Goal: Task Accomplishment & Management: Manage account settings

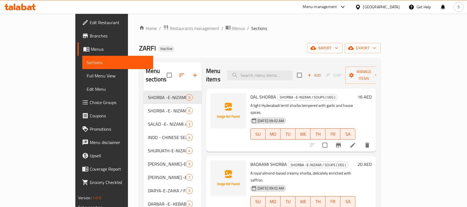
click at [381, 29] on ol "Home / Restaurants management / Menus / Sections" at bounding box center [260, 28] width 242 height 7
click at [343, 44] on button "import" at bounding box center [324, 48] width 35 height 10
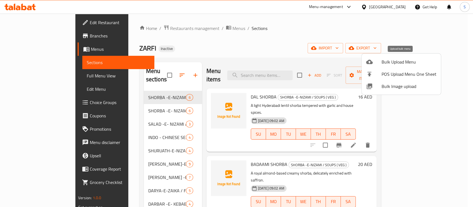
click at [374, 58] on div at bounding box center [374, 61] width 16 height 7
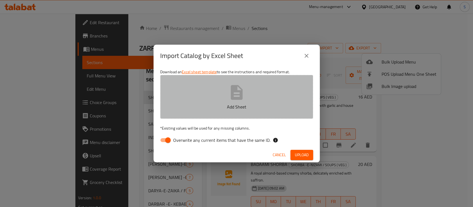
click at [236, 93] on icon "button" at bounding box center [237, 92] width 18 height 18
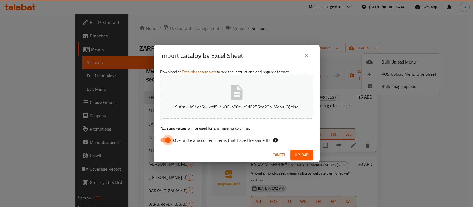
click at [164, 139] on input "Overwrite any current items that have the same ID." at bounding box center [168, 140] width 32 height 11
checkbox input "false"
click at [304, 154] on span "Upload" at bounding box center [302, 154] width 14 height 7
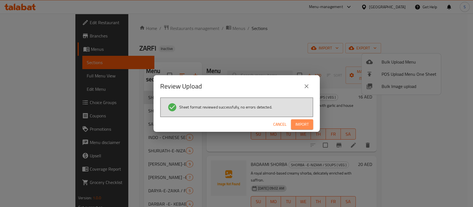
click at [307, 121] on span "Import" at bounding box center [301, 124] width 13 height 7
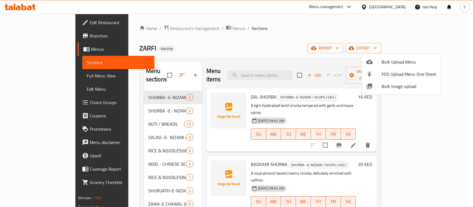
click at [260, 45] on div at bounding box center [236, 103] width 473 height 207
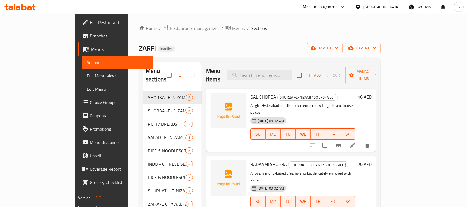
scroll to position [225, 0]
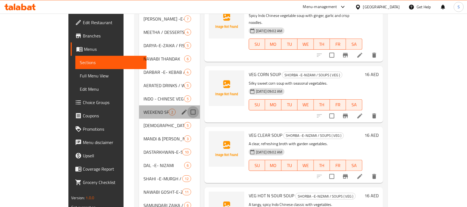
click at [187, 106] on input "Menu sections" at bounding box center [193, 112] width 12 height 12
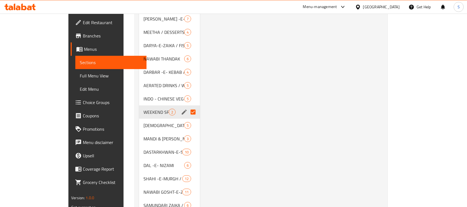
click at [187, 106] on input "Menu sections" at bounding box center [193, 112] width 12 height 12
checkbox input "false"
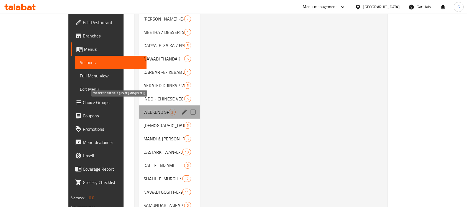
click at [147, 109] on span "WEEKEND SPECIALS ( [DATE] AND [DATE] )" at bounding box center [155, 112] width 25 height 7
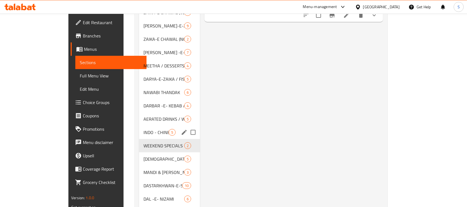
scroll to position [191, 0]
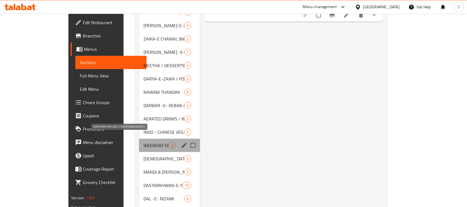
click at [143, 142] on span "WEEKEND SPECIALS ( [DATE] AND [DATE] )" at bounding box center [155, 145] width 25 height 7
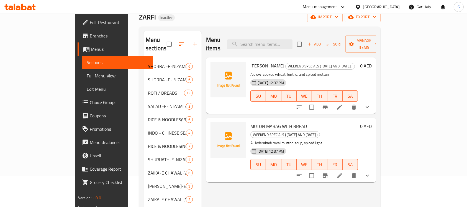
scroll to position [0, 0]
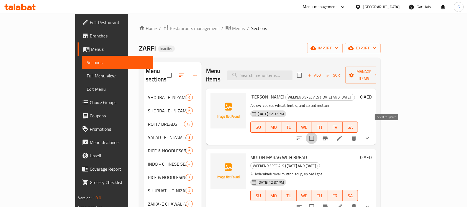
click at [317, 132] on input "checkbox" at bounding box center [312, 138] width 12 height 12
checkbox input "true"
click at [317, 201] on input "checkbox" at bounding box center [312, 207] width 12 height 12
checkbox input "true"
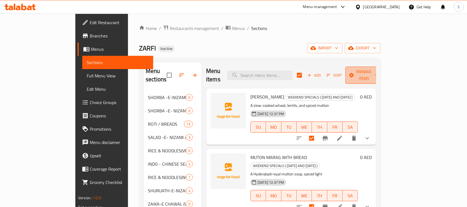
click at [378, 70] on span "Manage items" at bounding box center [364, 75] width 28 height 14
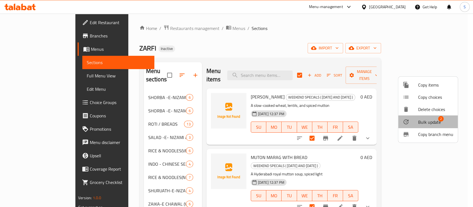
click at [444, 120] on span "Bulk update 2" at bounding box center [435, 121] width 35 height 7
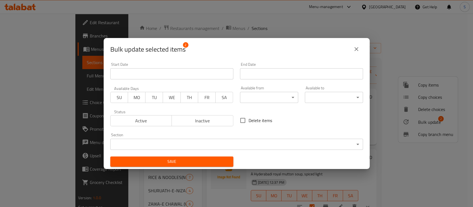
click at [222, 99] on span "SA" at bounding box center [224, 97] width 13 height 8
click at [120, 99] on span "SU" at bounding box center [119, 97] width 13 height 8
click at [211, 160] on span "Save" at bounding box center [172, 161] width 114 height 7
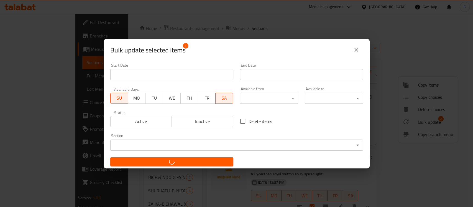
checkbox input "false"
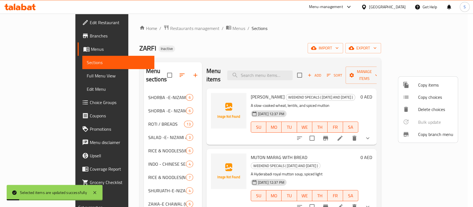
click at [348, 33] on div at bounding box center [236, 103] width 473 height 207
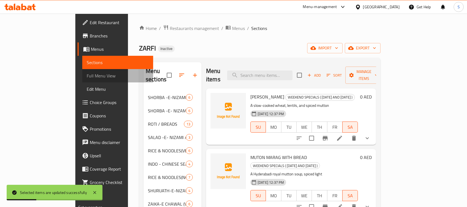
click at [87, 74] on span "Full Menu View" at bounding box center [118, 75] width 62 height 7
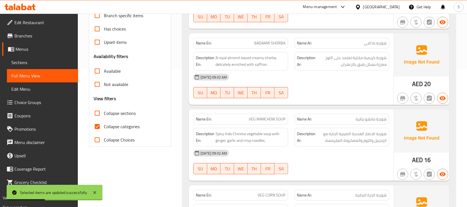
scroll to position [138, 0]
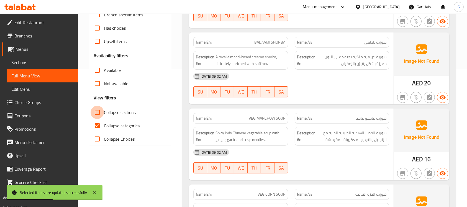
click at [95, 113] on input "Collapse sections" at bounding box center [97, 112] width 13 height 13
checkbox input "true"
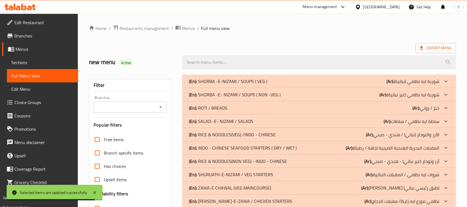
scroll to position [217, 0]
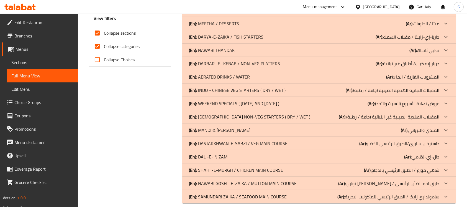
click at [231, 103] on p "(En): WEEKEND SPECIALS ( [DATE] AND [DATE] )" at bounding box center [234, 103] width 90 height 7
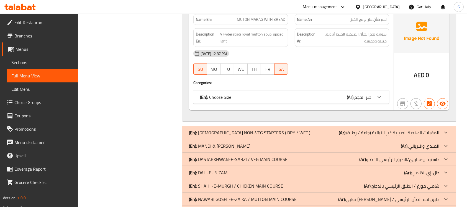
scroll to position [434, 0]
click at [43, 60] on span "Sections" at bounding box center [42, 62] width 62 height 7
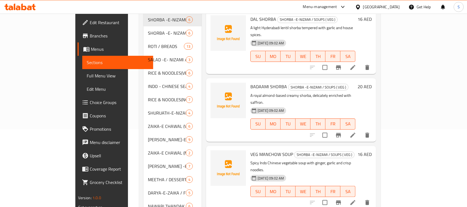
scroll to position [225, 0]
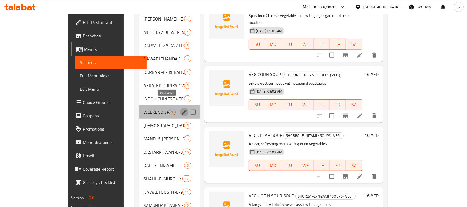
click at [181, 109] on icon "edit" at bounding box center [184, 112] width 7 height 7
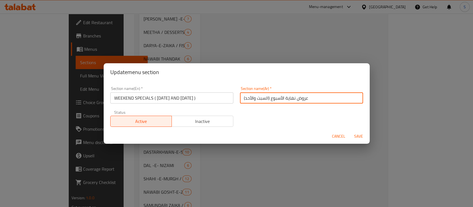
click at [319, 99] on input "عروض نهاية الأسبوع (السبت والأحد)" at bounding box center [301, 97] width 123 height 11
drag, startPoint x: 315, startPoint y: 98, endPoint x: 366, endPoint y: 106, distance: 52.2
click at [366, 106] on div "Section name(En)   * WEEKEND SPECIALS ( [DATE] AND [DATE] ) Section name(En) * …" at bounding box center [237, 105] width 266 height 48
type input "ويكند سبيشال (السبت والأحد)"
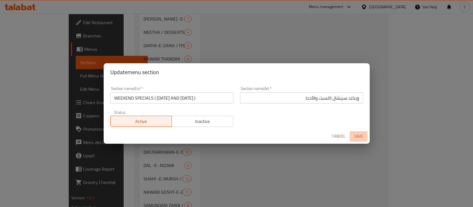
click at [356, 134] on span "Save" at bounding box center [358, 136] width 13 height 7
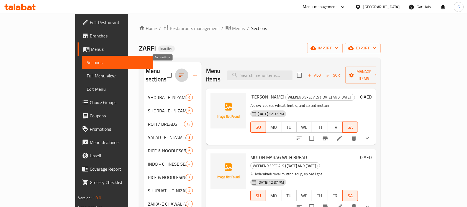
click at [178, 72] on icon "button" at bounding box center [181, 75] width 7 height 7
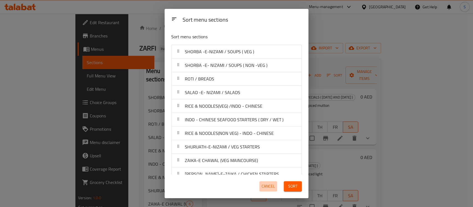
click at [266, 183] on span "Cancel" at bounding box center [267, 186] width 13 height 7
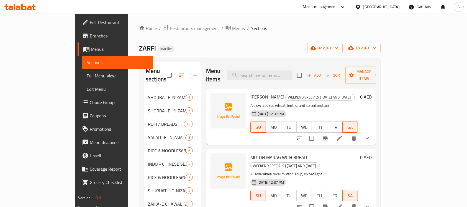
click at [179, 73] on icon "button" at bounding box center [181, 74] width 5 height 3
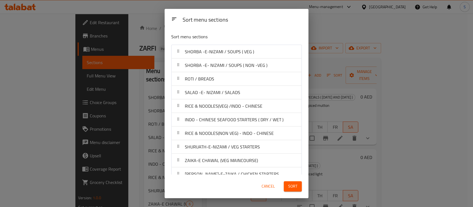
click at [324, 47] on div "Sort menu sections Sort menu sections SHORBA -E-NIZAMI / SOUPS ( VEG ) SHORBA -…" at bounding box center [236, 103] width 473 height 207
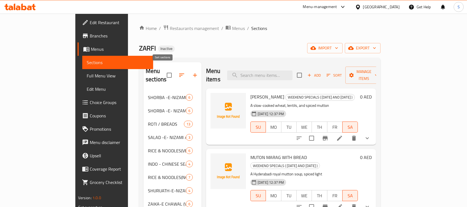
click at [178, 72] on icon "button" at bounding box center [181, 75] width 7 height 7
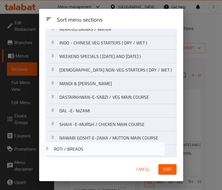
scroll to position [242, 0]
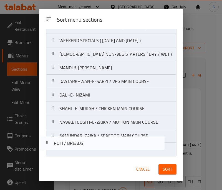
drag, startPoint x: 139, startPoint y: 82, endPoint x: 131, endPoint y: 153, distance: 71.7
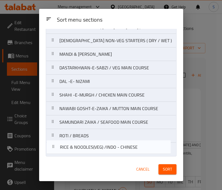
drag, startPoint x: 114, startPoint y: 74, endPoint x: 114, endPoint y: 152, distance: 78.1
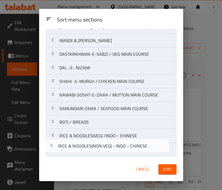
drag, startPoint x: 107, startPoint y: 104, endPoint x: 107, endPoint y: 147, distance: 42.9
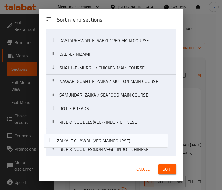
drag, startPoint x: 105, startPoint y: 121, endPoint x: 101, endPoint y: 146, distance: 24.9
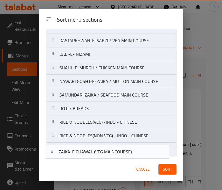
drag, startPoint x: 97, startPoint y: 138, endPoint x: 96, endPoint y: 158, distance: 20.3
click at [96, 158] on div "Sort menu sections Sort menu sections SHORBA -E-NIZAMI / SOUPS ( VEG ) SHORBA -…" at bounding box center [111, 95] width 144 height 172
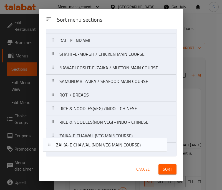
drag, startPoint x: 143, startPoint y: 133, endPoint x: 140, endPoint y: 148, distance: 15.1
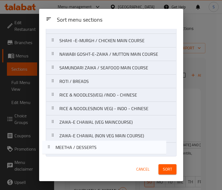
drag, startPoint x: 122, startPoint y: 42, endPoint x: 117, endPoint y: 151, distance: 109.2
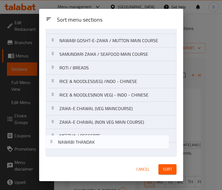
drag, startPoint x: 96, startPoint y: 85, endPoint x: 94, endPoint y: 152, distance: 66.5
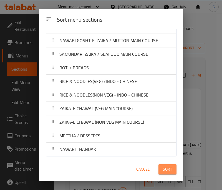
click at [165, 167] on span "Sort" at bounding box center [167, 169] width 9 height 7
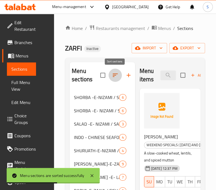
click at [115, 76] on icon "button" at bounding box center [115, 75] width 7 height 7
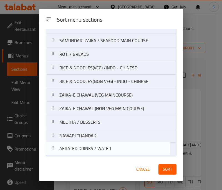
drag, startPoint x: 114, startPoint y: 105, endPoint x: 111, endPoint y: 153, distance: 48.3
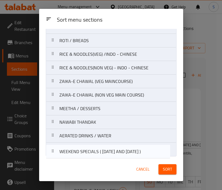
drag, startPoint x: 107, startPoint y: 147, endPoint x: 107, endPoint y: 154, distance: 7.2
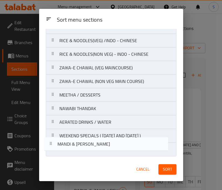
drag, startPoint x: 104, startPoint y: 82, endPoint x: 101, endPoint y: 152, distance: 69.6
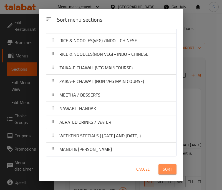
click at [168, 166] on span "Sort" at bounding box center [167, 169] width 9 height 7
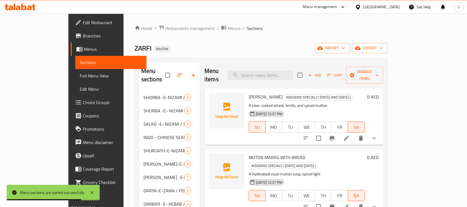
scroll to position [239, 0]
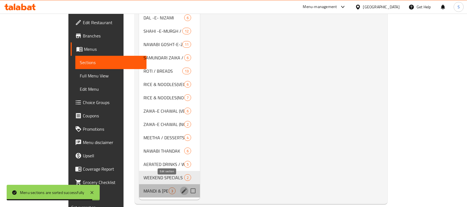
click at [182, 188] on icon "edit" at bounding box center [184, 190] width 5 height 5
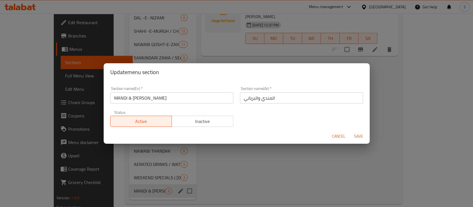
click at [299, 96] on input "المندي والبرياني" at bounding box center [301, 97] width 123 height 11
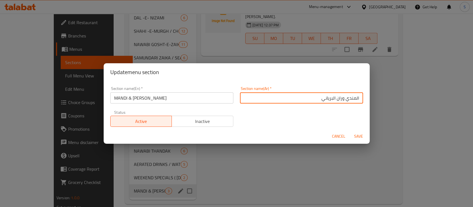
type input "المندي وران البرياني"
click at [350, 131] on button "Save" at bounding box center [359, 136] width 18 height 10
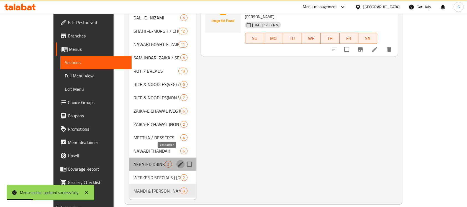
click at [177, 161] on icon "edit" at bounding box center [180, 164] width 7 height 7
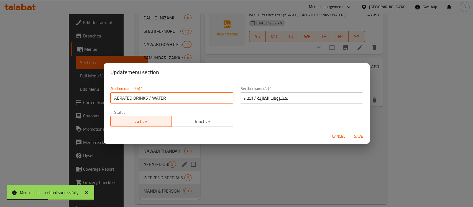
click at [156, 97] on input "AERATED DRINKS / WATER" at bounding box center [171, 97] width 123 height 11
drag, startPoint x: 156, startPoint y: 97, endPoint x: 196, endPoint y: 72, distance: 47.5
click at [156, 97] on input "AERATED DRINKS / WATER" at bounding box center [171, 97] width 123 height 11
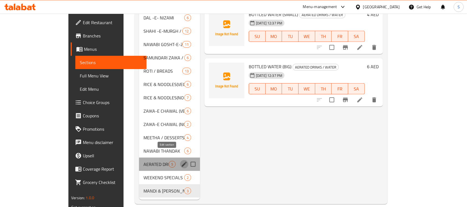
click at [181, 161] on icon "edit" at bounding box center [184, 164] width 7 height 7
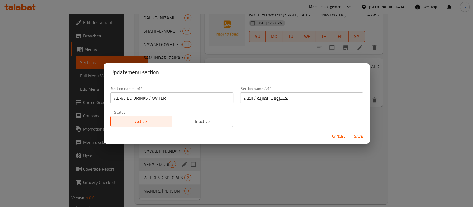
click at [235, 173] on div "Update menu section Section name(En)   * AERATED DRINKS / WATER Section name(En…" at bounding box center [236, 103] width 473 height 207
click at [336, 134] on span "Cancel" at bounding box center [338, 136] width 13 height 7
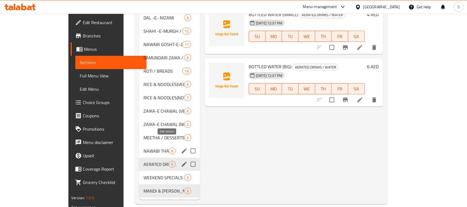
click at [182, 148] on icon "edit" at bounding box center [184, 150] width 5 height 5
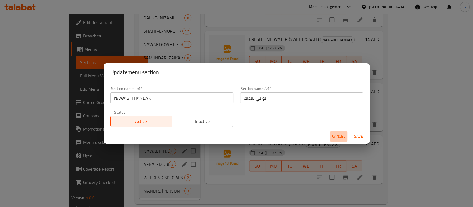
click at [339, 139] on span "Cancel" at bounding box center [338, 136] width 13 height 7
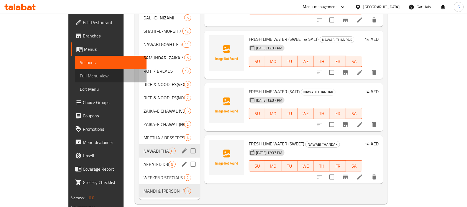
click at [80, 77] on span "Full Menu View" at bounding box center [111, 75] width 62 height 7
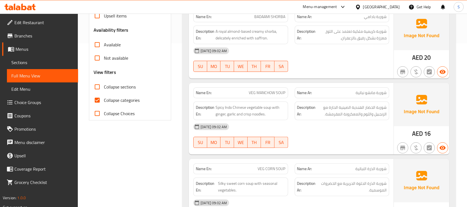
scroll to position [161, 0]
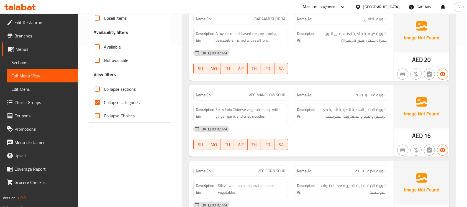
click at [95, 85] on input "Collapse sections" at bounding box center [97, 88] width 13 height 13
checkbox input "true"
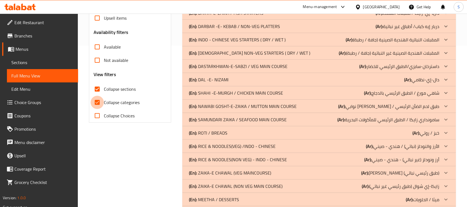
click at [95, 104] on input "Collapse categories" at bounding box center [97, 102] width 13 height 13
checkbox input "false"
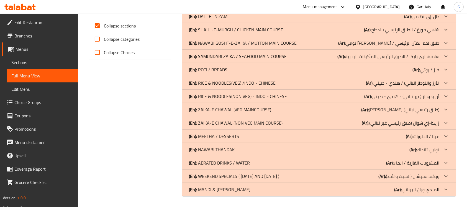
click at [425, 189] on p "(Ar): المندي وران البرياني" at bounding box center [416, 189] width 45 height 7
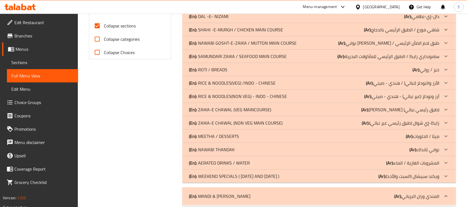
click at [421, 174] on p "(Ar): [PERSON_NAME] (السبت والأحد)" at bounding box center [408, 176] width 61 height 7
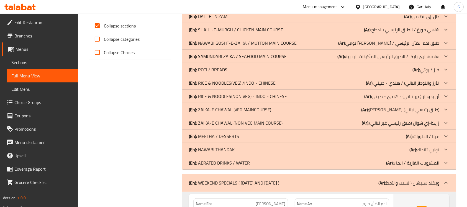
click at [416, 161] on p "(Ar): المشروبات الغازية / الماء" at bounding box center [412, 162] width 53 height 7
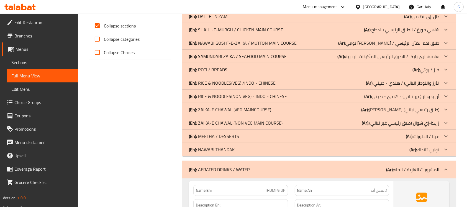
click at [415, 151] on b "(Ar):" at bounding box center [412, 149] width 7 height 8
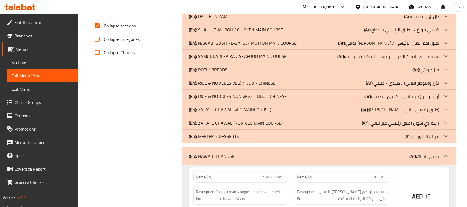
click at [412, 137] on b "(Ar):" at bounding box center [409, 136] width 7 height 8
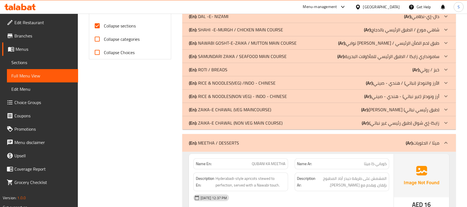
click at [410, 123] on p "(Ar): زايكا-إي شوال (طبق رئيسي غير نباتي)" at bounding box center [401, 122] width 78 height 7
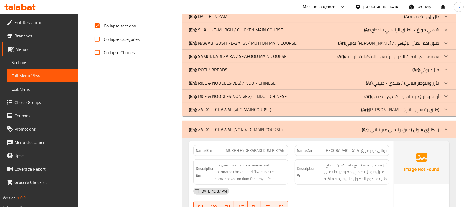
click at [408, 106] on p "(Ar): [PERSON_NAME] (طبق رئيسي نباتي)" at bounding box center [400, 109] width 78 height 7
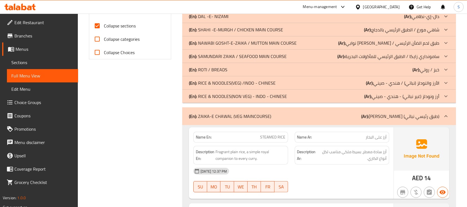
click at [407, 99] on p "(Ar): أرز ونودلز (غير نباتي) - هندي - صيني" at bounding box center [401, 96] width 75 height 7
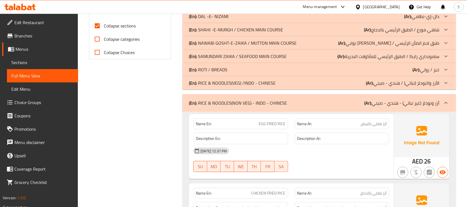
click at [404, 82] on p "(Ar): الأرز والنودلز (نباتي) / هندي - صيني" at bounding box center [402, 83] width 73 height 7
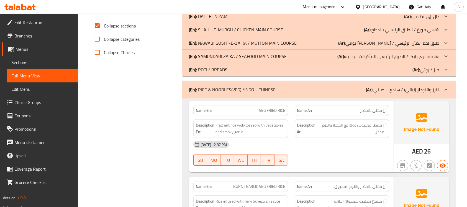
click at [404, 69] on div "(En): ROTI / BREADS (Ar): خبز / روتي" at bounding box center [314, 69] width 250 height 7
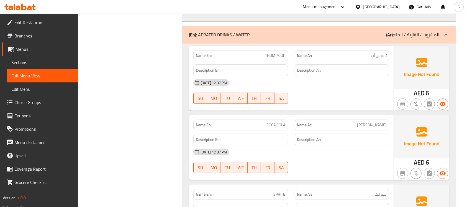
scroll to position [4393, 0]
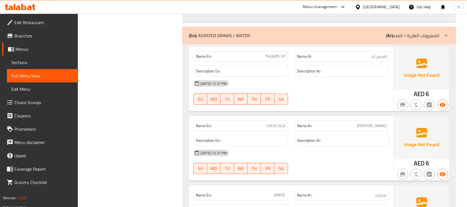
click at [273, 53] on span "THUMPS UP" at bounding box center [275, 56] width 20 height 6
click at [27, 62] on span "Sections" at bounding box center [42, 62] width 62 height 7
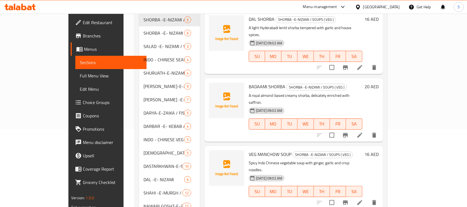
scroll to position [239, 0]
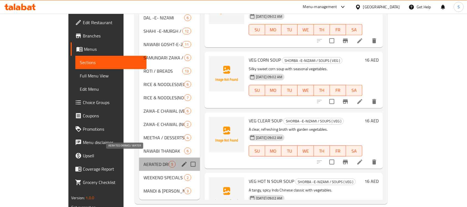
click at [143, 161] on span "AERATED DRINKS / WATER" at bounding box center [155, 164] width 25 height 7
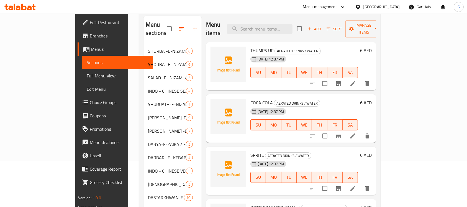
scroll to position [46, 0]
click at [356, 80] on icon at bounding box center [353, 83] width 7 height 7
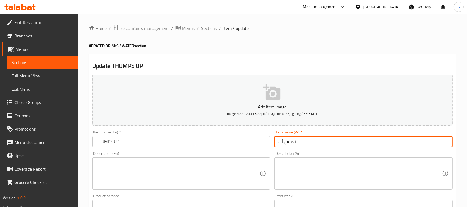
click at [339, 139] on input "ثامبس أب" at bounding box center [364, 141] width 178 height 11
type input "ثامبز أب"
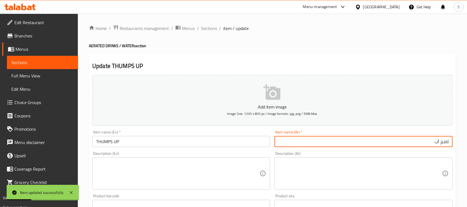
click at [150, 143] on input "THUMPS UP" at bounding box center [181, 141] width 178 height 11
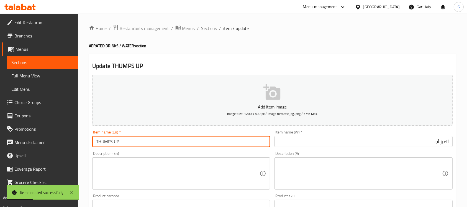
click at [150, 143] on input "THUMPS UP" at bounding box center [181, 141] width 178 height 11
paste input "Thums Up"
click at [150, 143] on input "Thums Up" at bounding box center [181, 141] width 178 height 11
type input "Thums Up"
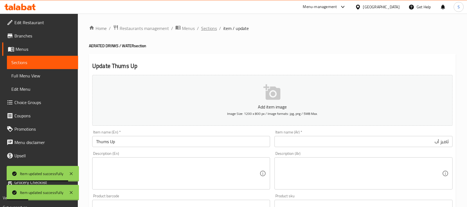
click at [211, 26] on span "Sections" at bounding box center [209, 28] width 16 height 7
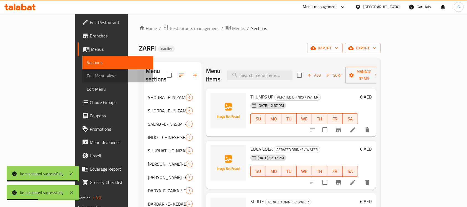
click at [87, 76] on span "Full Menu View" at bounding box center [118, 75] width 62 height 7
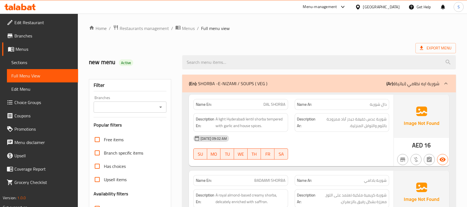
click at [20, 7] on icon at bounding box center [19, 7] width 31 height 7
